Goal: Transaction & Acquisition: Purchase product/service

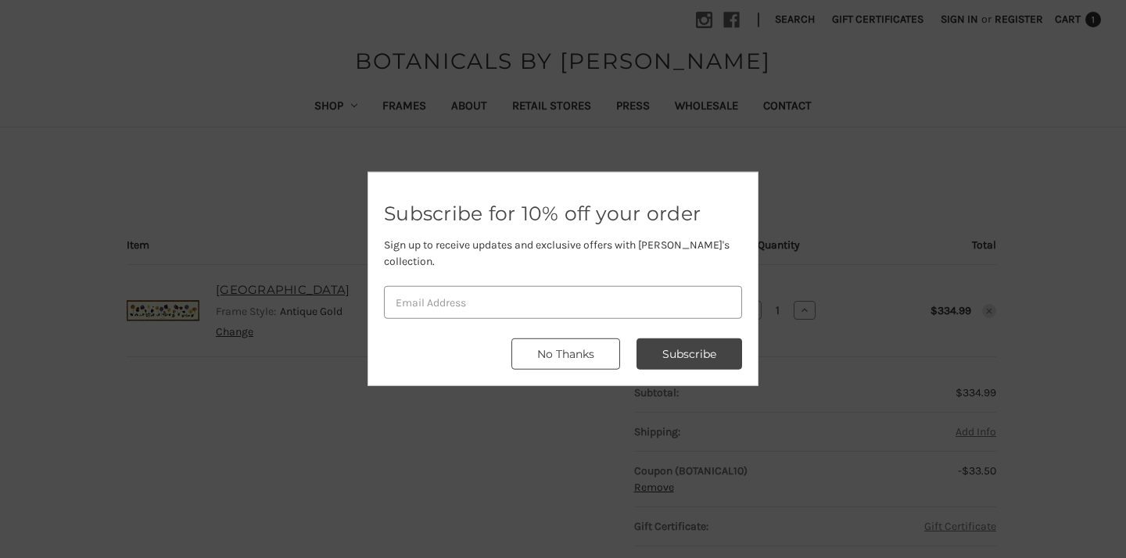
click at [597, 342] on button "No Thanks" at bounding box center [565, 354] width 109 height 31
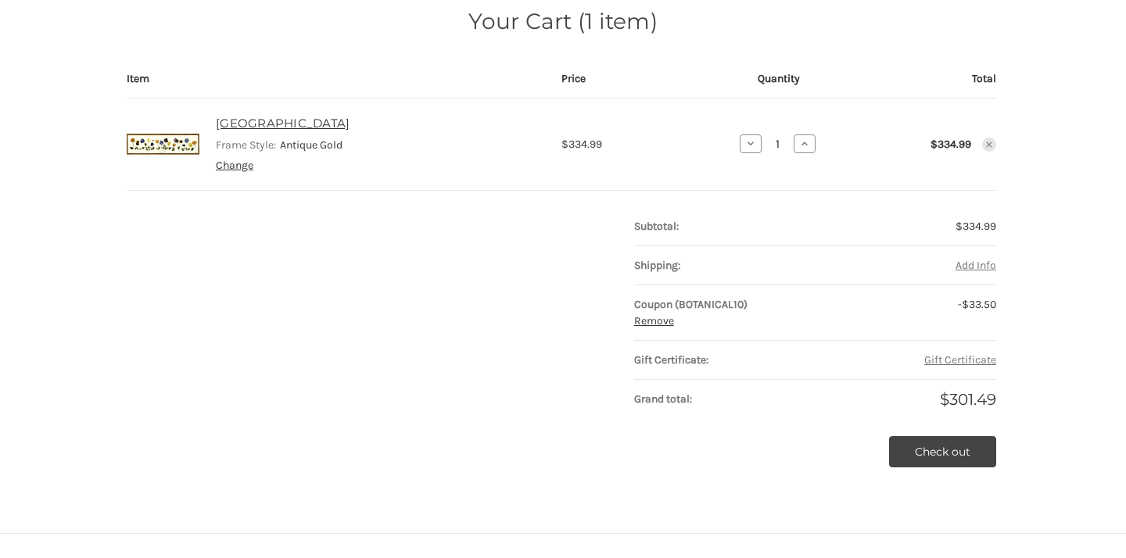
scroll to position [169, 0]
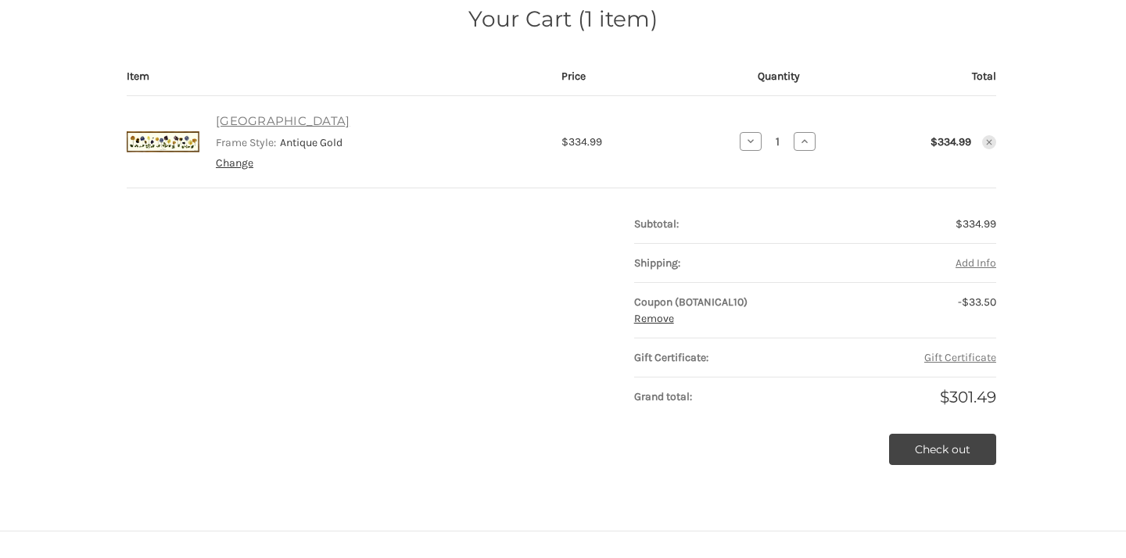
click at [287, 118] on link "[GEOGRAPHIC_DATA]" at bounding box center [283, 122] width 134 height 18
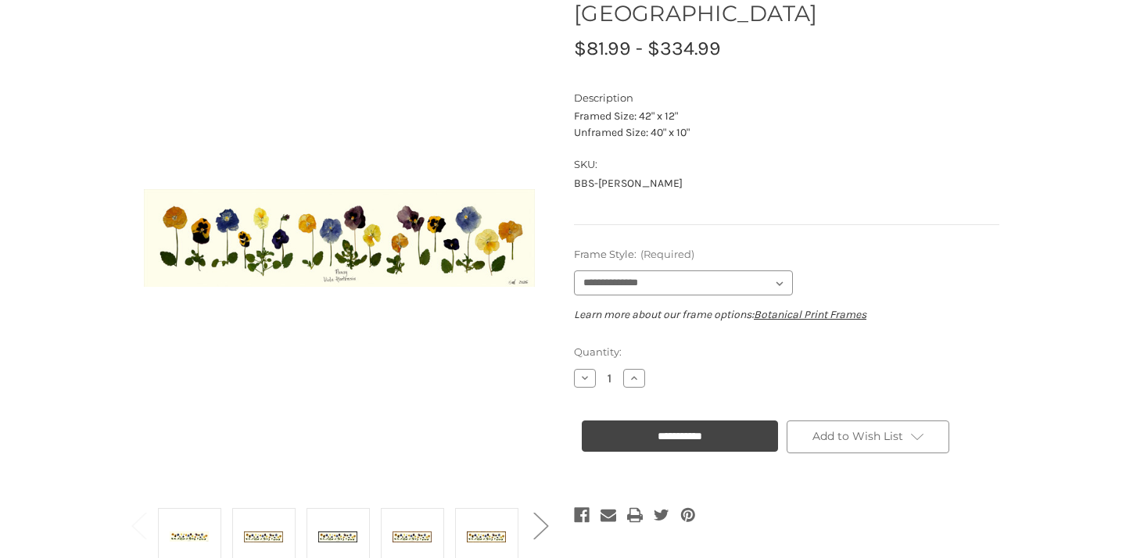
scroll to position [178, 0]
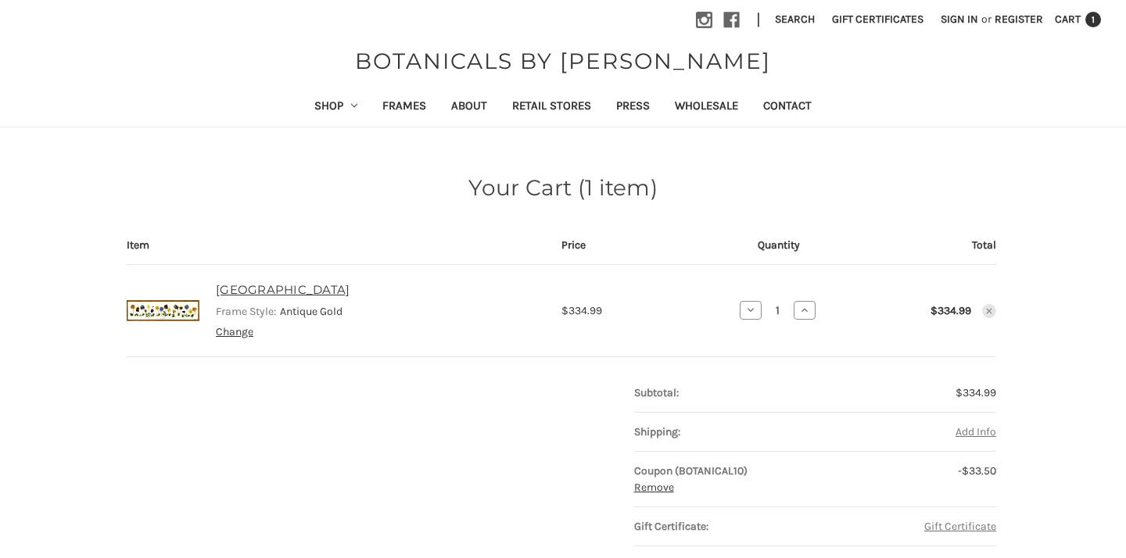
scroll to position [169, 0]
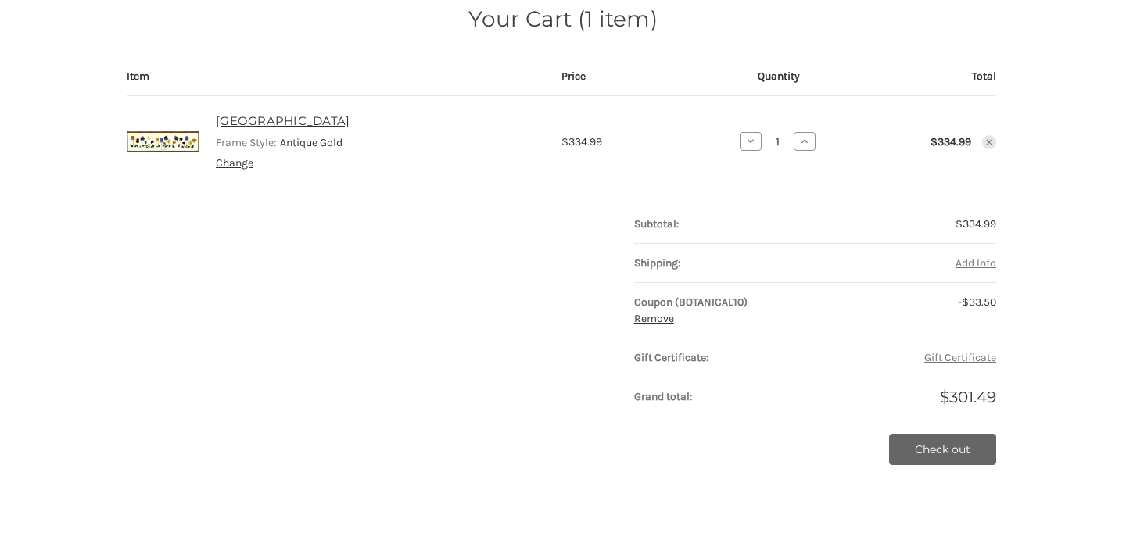
click at [936, 446] on link "Check out" at bounding box center [942, 449] width 107 height 31
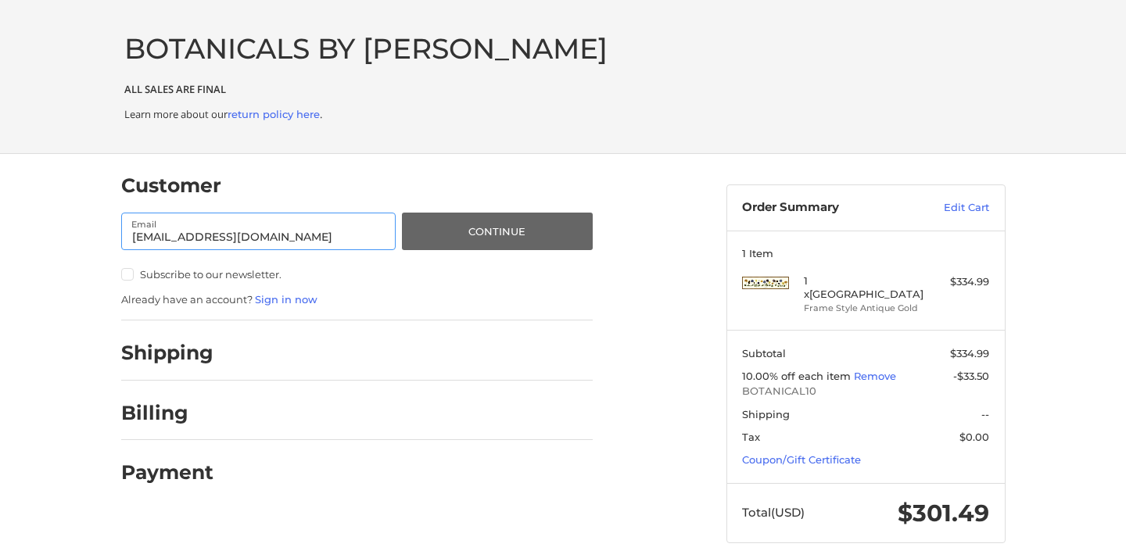
type input "[EMAIL_ADDRESS][DOMAIN_NAME]"
click at [536, 235] on button "Continue" at bounding box center [497, 232] width 190 height 38
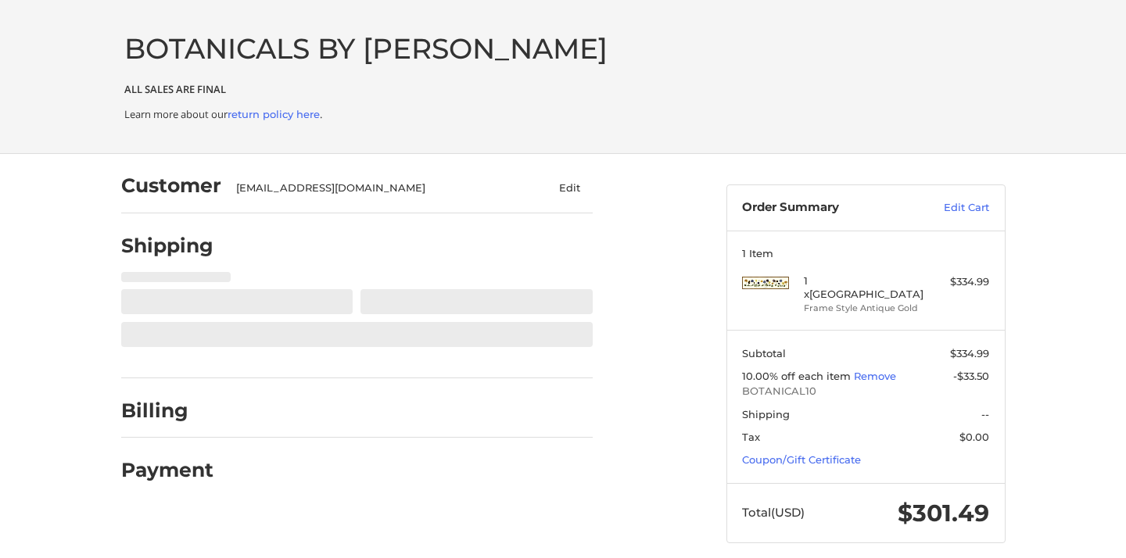
select select "**"
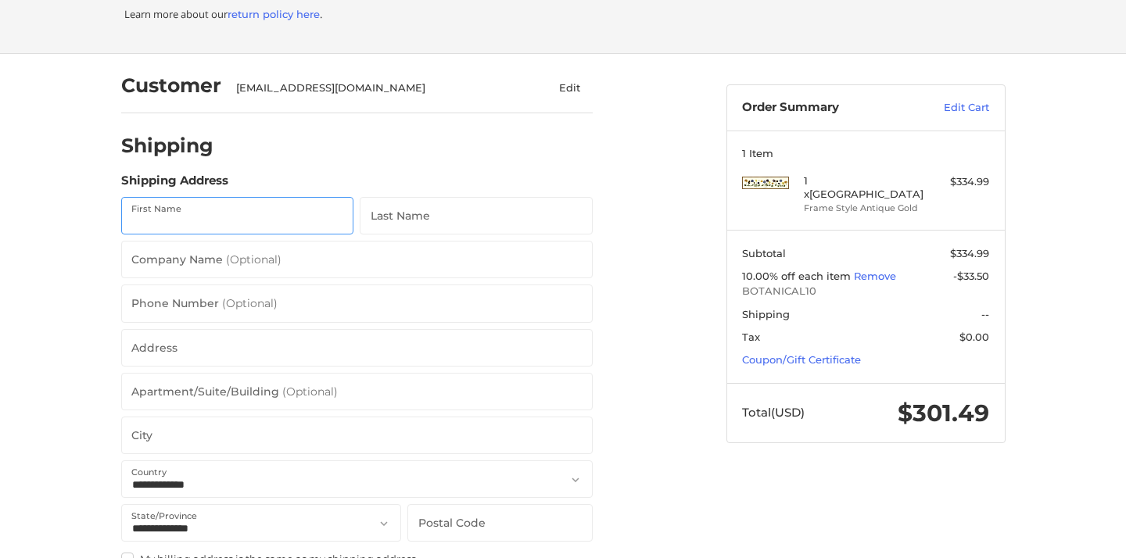
scroll to position [104, 0]
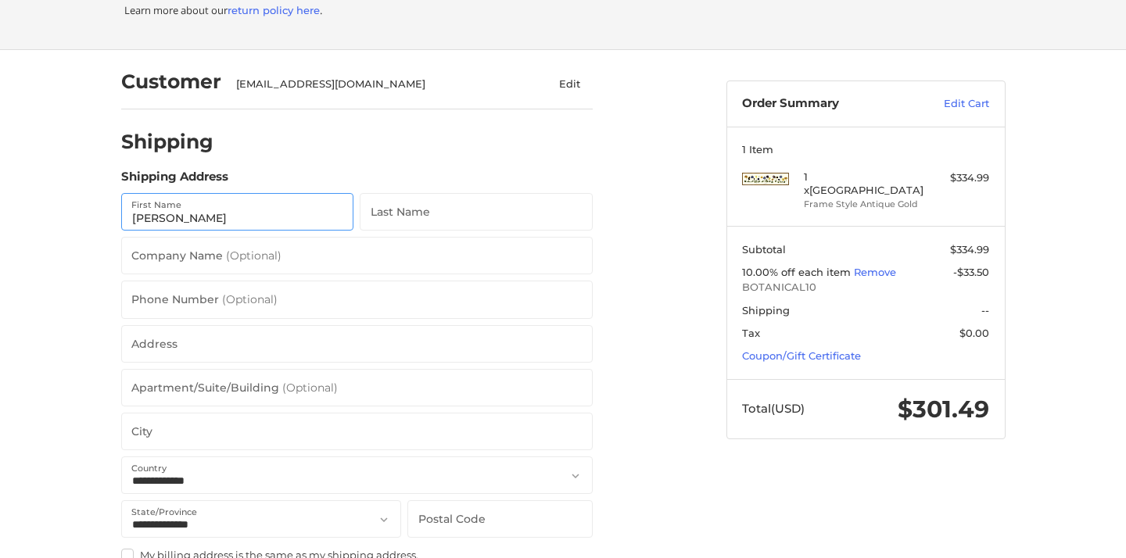
type input "[PERSON_NAME]"
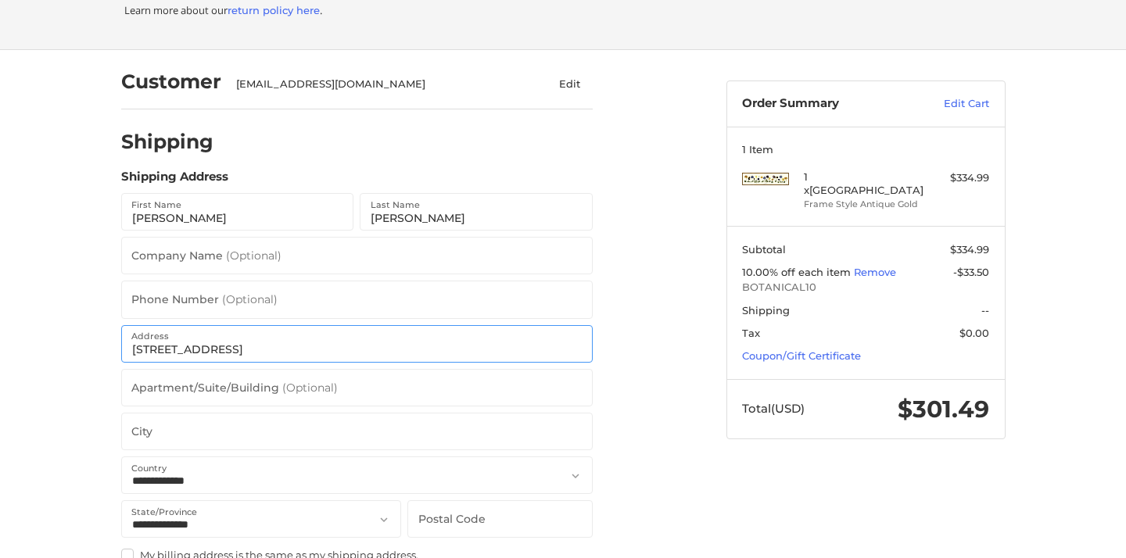
type input "[STREET_ADDRESS]"
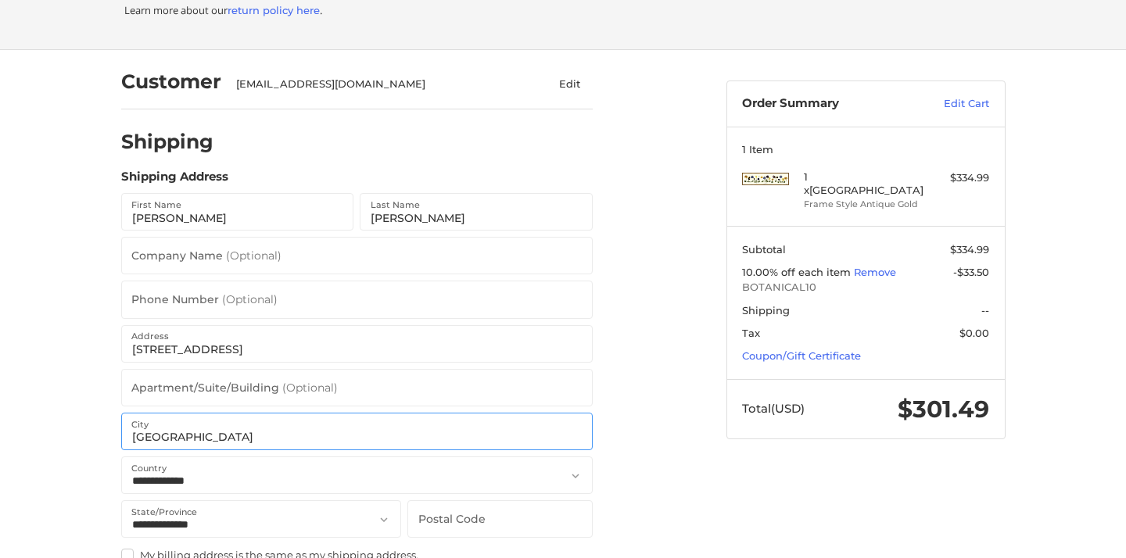
type input "[GEOGRAPHIC_DATA]"
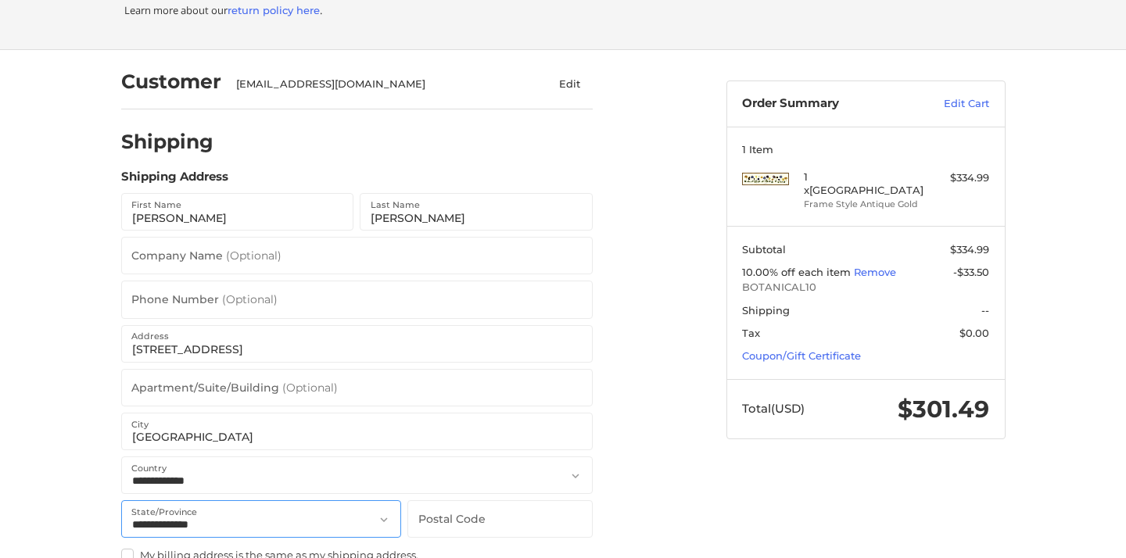
select select "**"
click at [451, 511] on label "Postal Code" at bounding box center [451, 519] width 67 height 38
click at [451, 511] on input "Postal Code" at bounding box center [499, 519] width 185 height 38
click at [577, 524] on input "35244" at bounding box center [499, 519] width 185 height 38
click at [575, 524] on input "35244" at bounding box center [499, 519] width 185 height 38
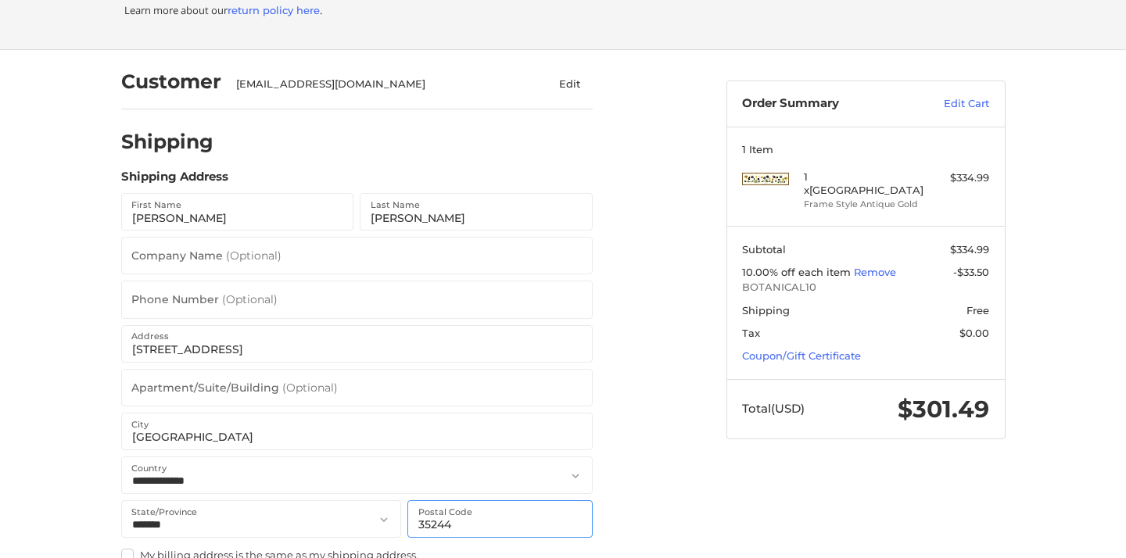
click at [562, 524] on input "35244" at bounding box center [499, 519] width 185 height 38
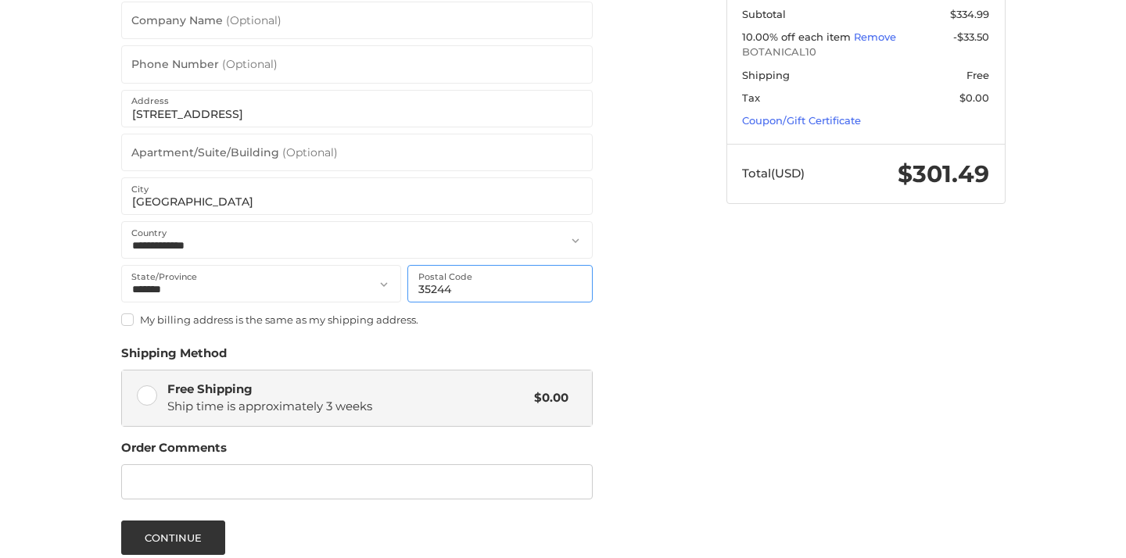
scroll to position [342, 0]
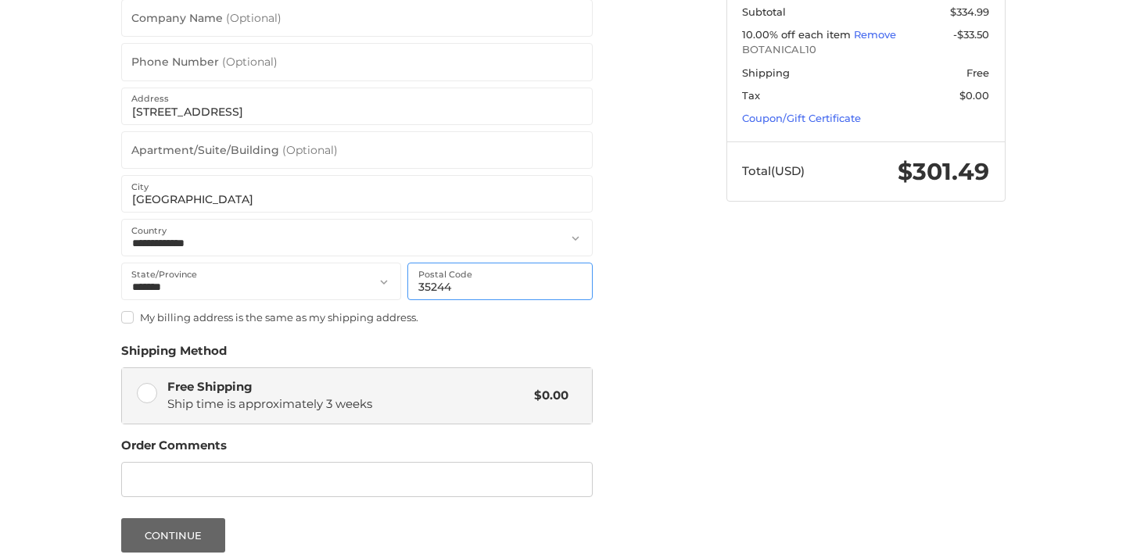
type input "35244"
click at [163, 531] on button "Continue" at bounding box center [173, 535] width 105 height 34
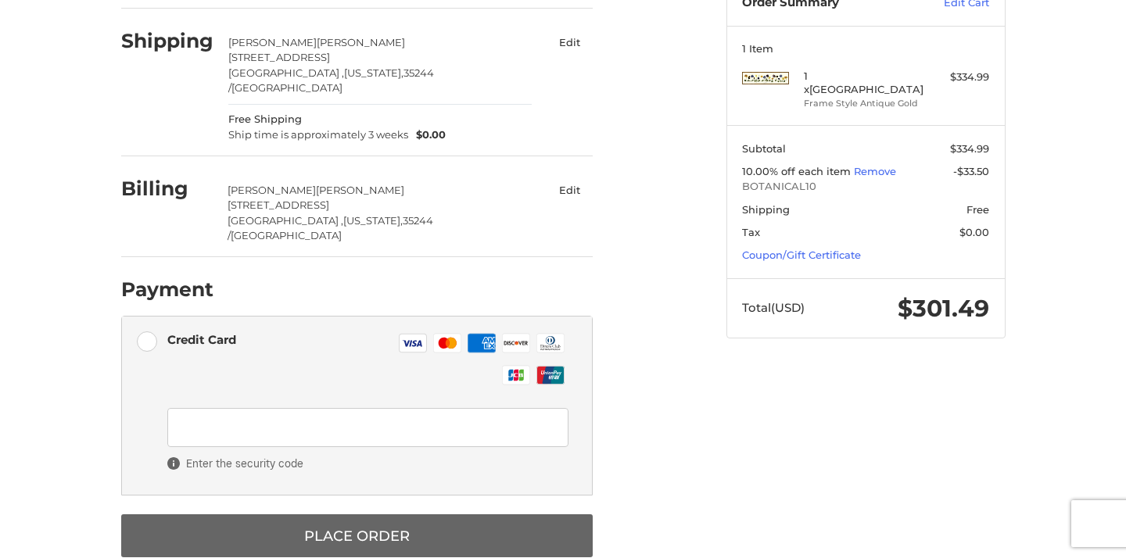
scroll to position [204, 0]
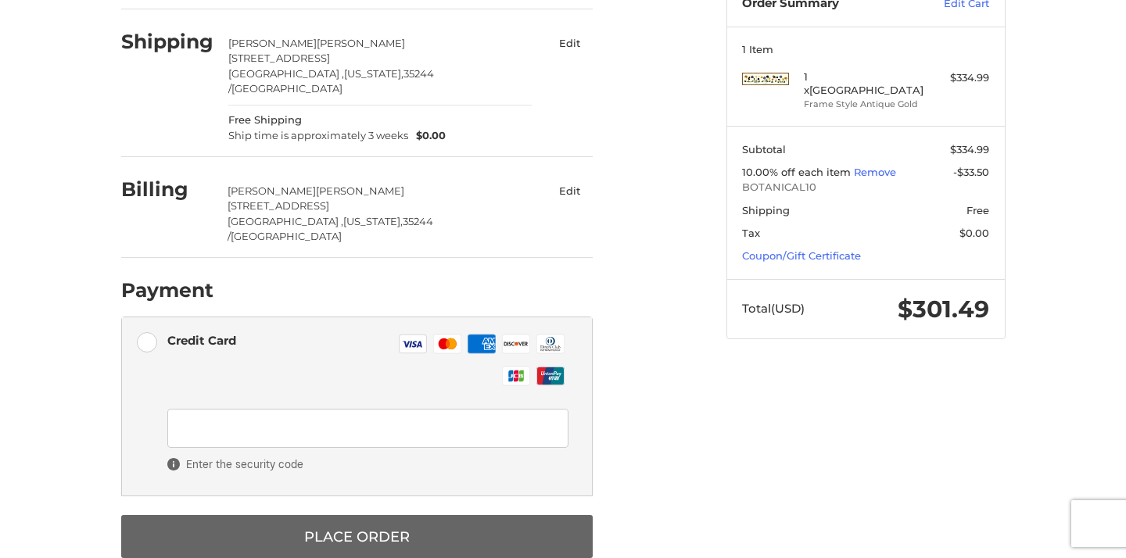
click at [446, 515] on button "Place Order" at bounding box center [356, 536] width 471 height 43
